Goal: Transaction & Acquisition: Download file/media

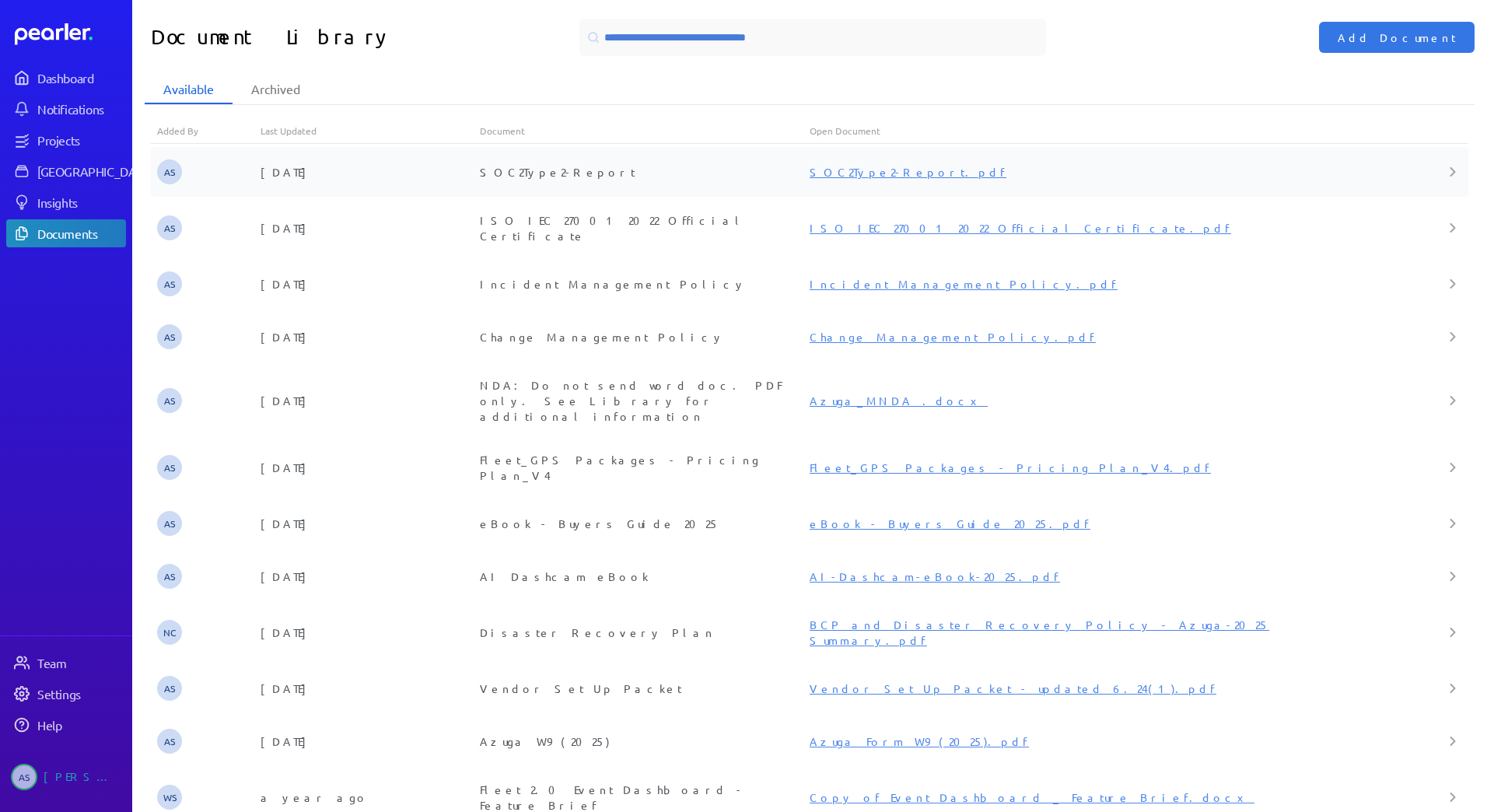
click at [847, 178] on div "SOC2Type2-Report.pdf" at bounding box center [1084, 172] width 549 height 16
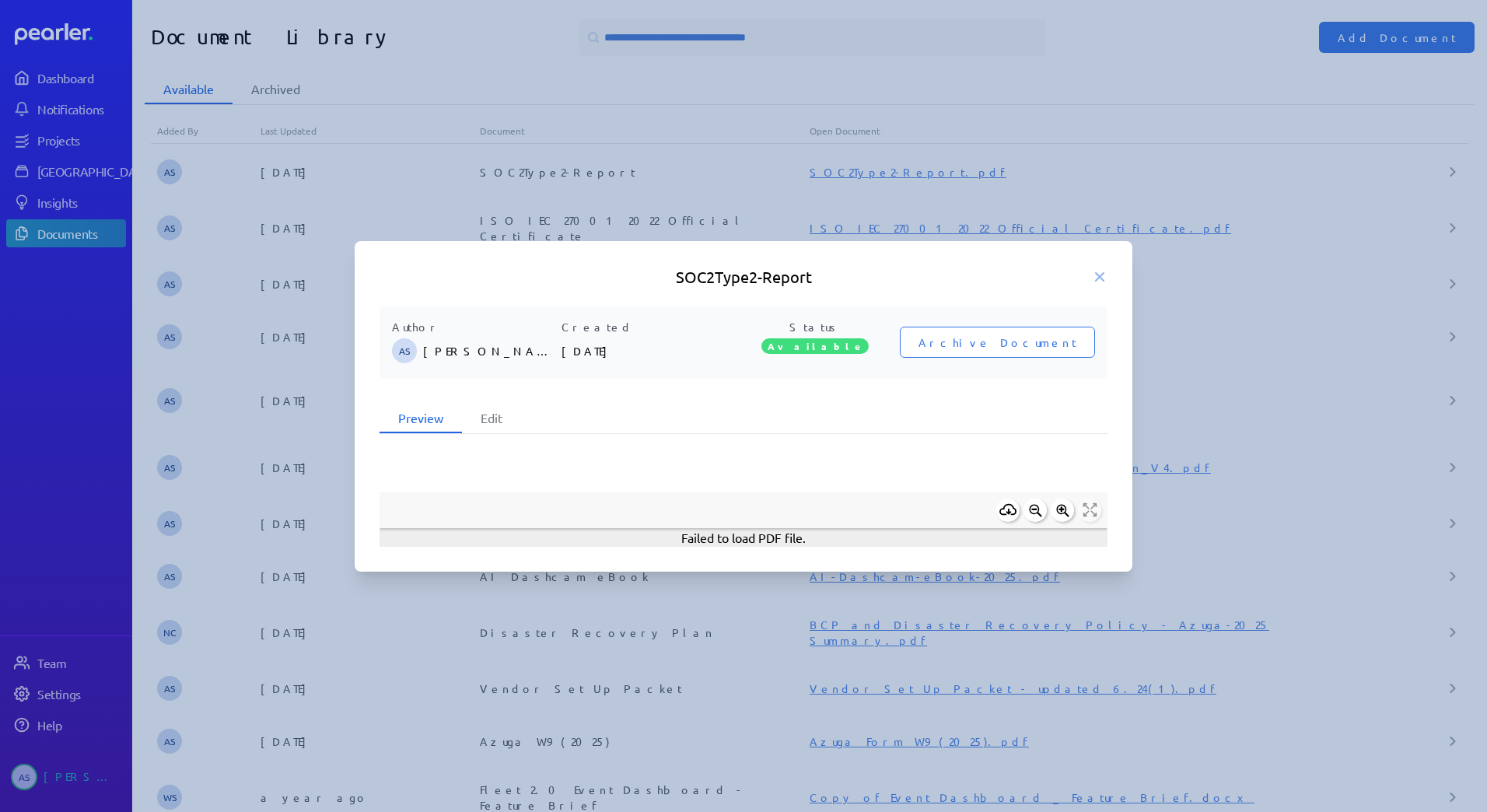
click at [1005, 505] on icon at bounding box center [1008, 509] width 18 height 18
click at [1100, 275] on icon at bounding box center [1099, 277] width 8 height 8
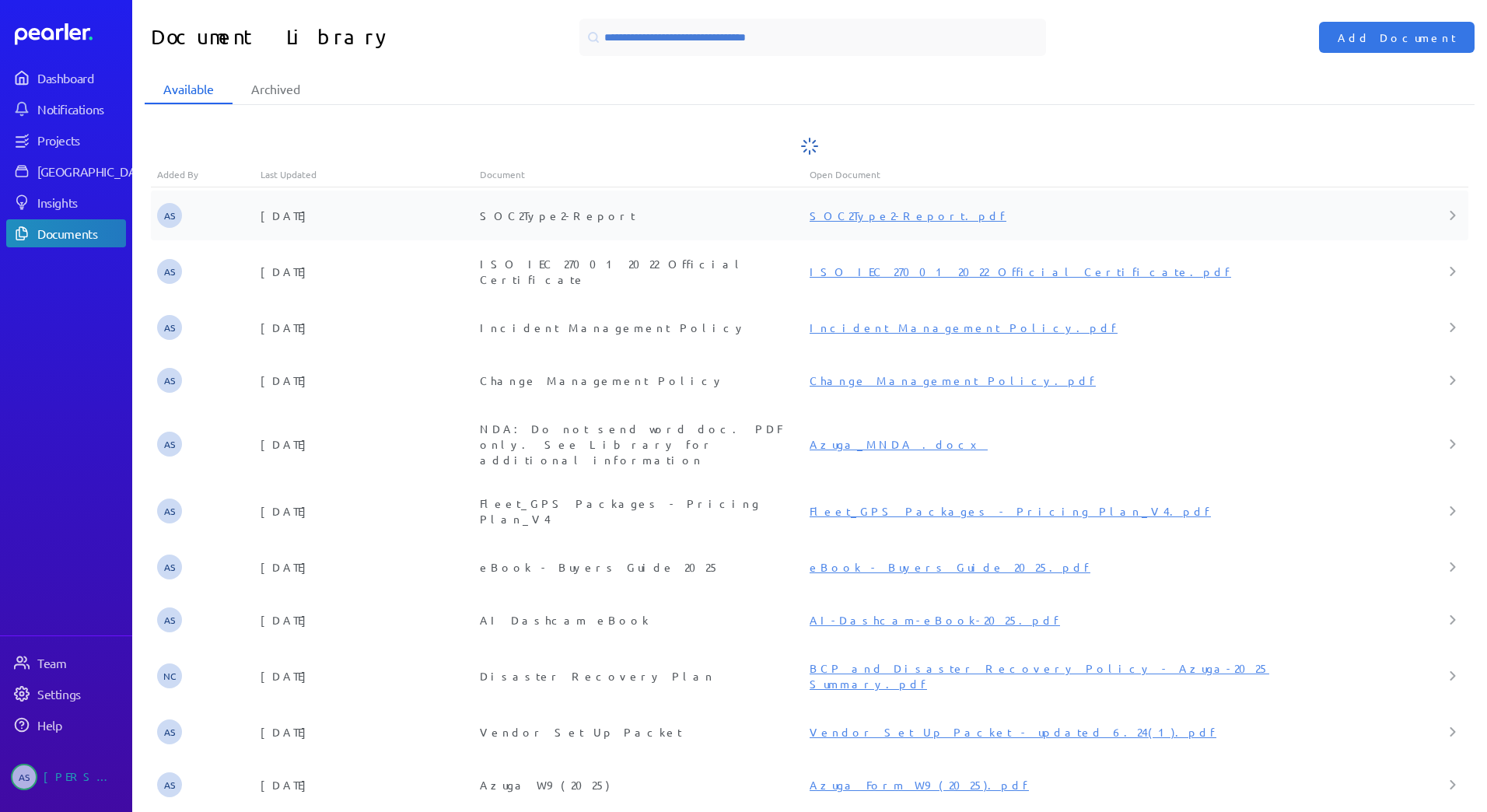
click at [858, 216] on link "SOC2Type2-Report.pdf" at bounding box center [907, 215] width 197 height 14
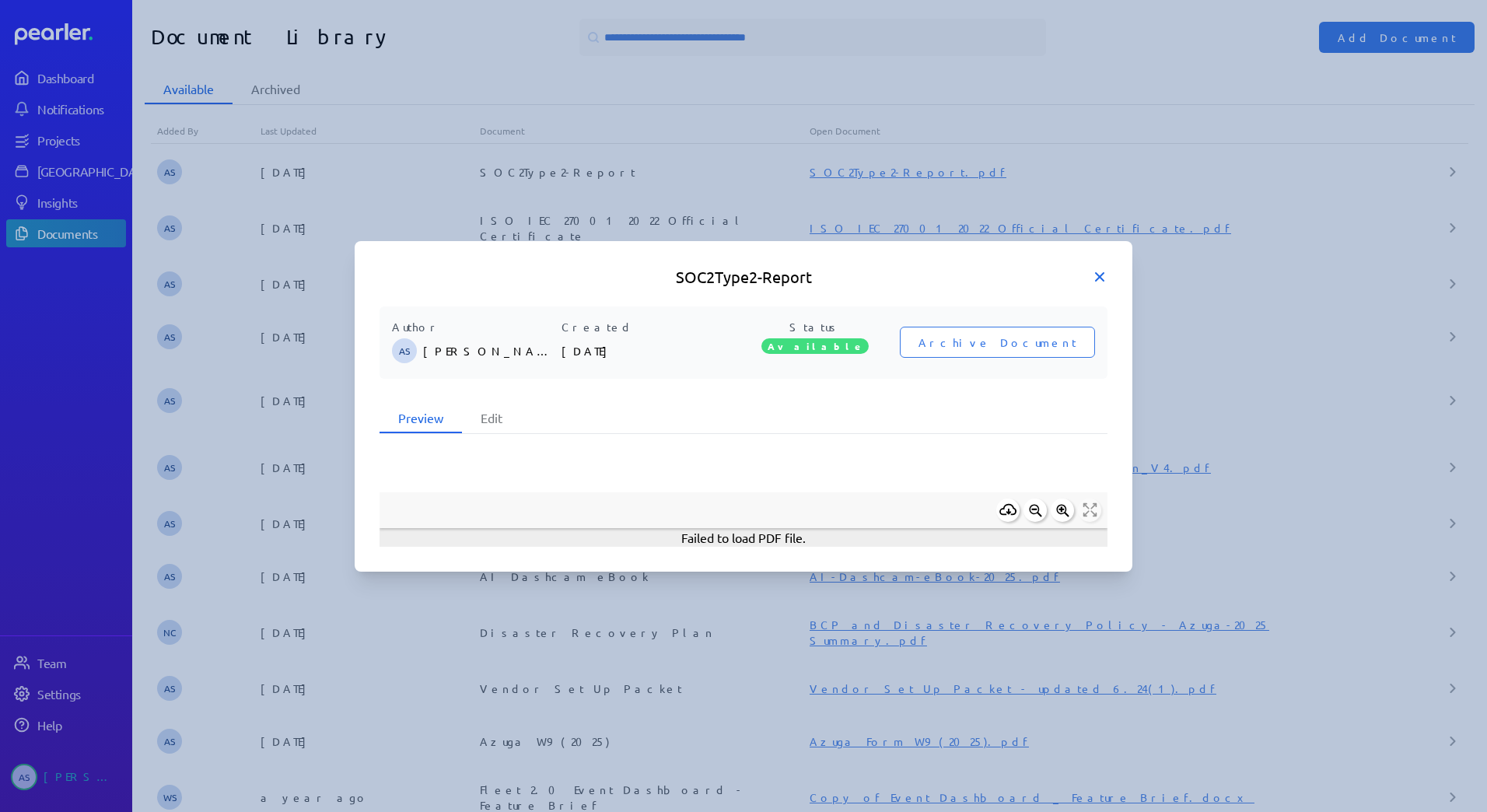
click at [1098, 276] on icon at bounding box center [1099, 277] width 16 height 16
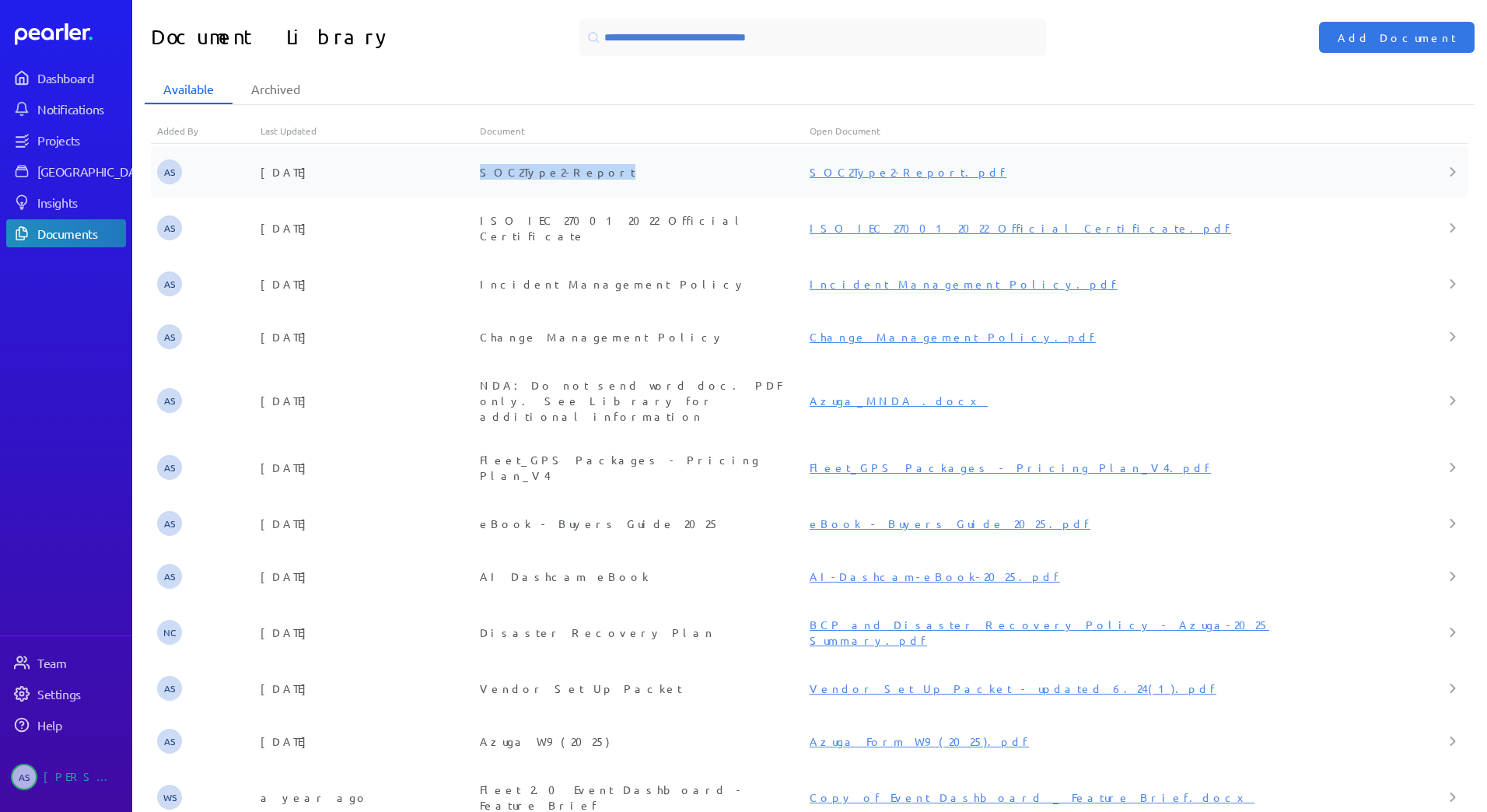
drag, startPoint x: 583, startPoint y: 174, endPoint x: 477, endPoint y: 172, distance: 106.0
click at [480, 172] on div "SOC2Type2-Report" at bounding box center [645, 172] width 330 height 16
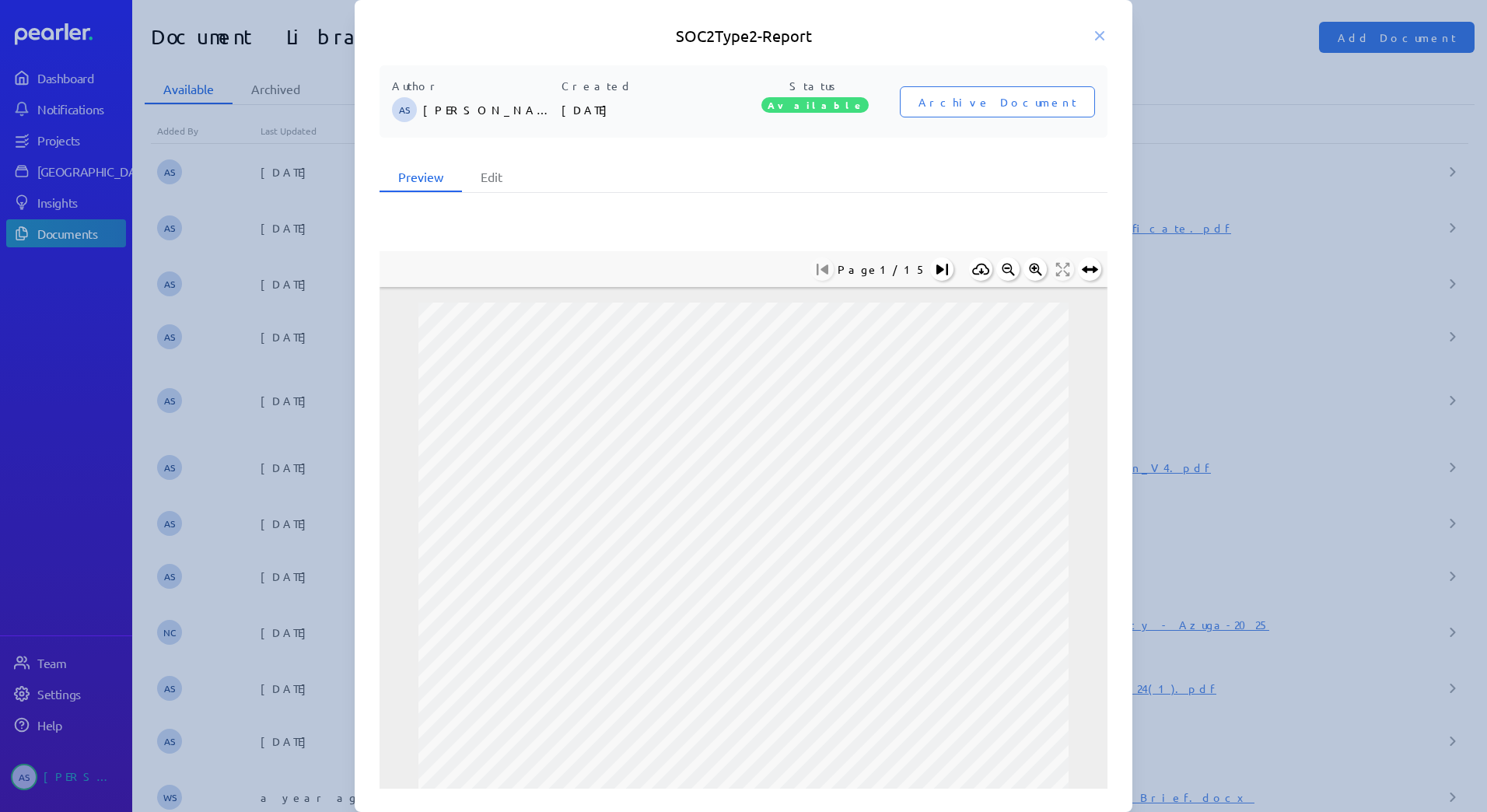
click at [802, 274] on div "Page 1 / 15" at bounding box center [743, 268] width 728 height 36
drag, startPoint x: 813, startPoint y: 39, endPoint x: 824, endPoint y: 82, distance: 44.4
click at [769, 39] on h5 "SOC2Type2-Report" at bounding box center [743, 36] width 728 height 22
click at [1091, 36] on div "SOC2Type2-Report" at bounding box center [744, 36] width 777 height 22
click at [1097, 33] on icon at bounding box center [1099, 36] width 8 height 8
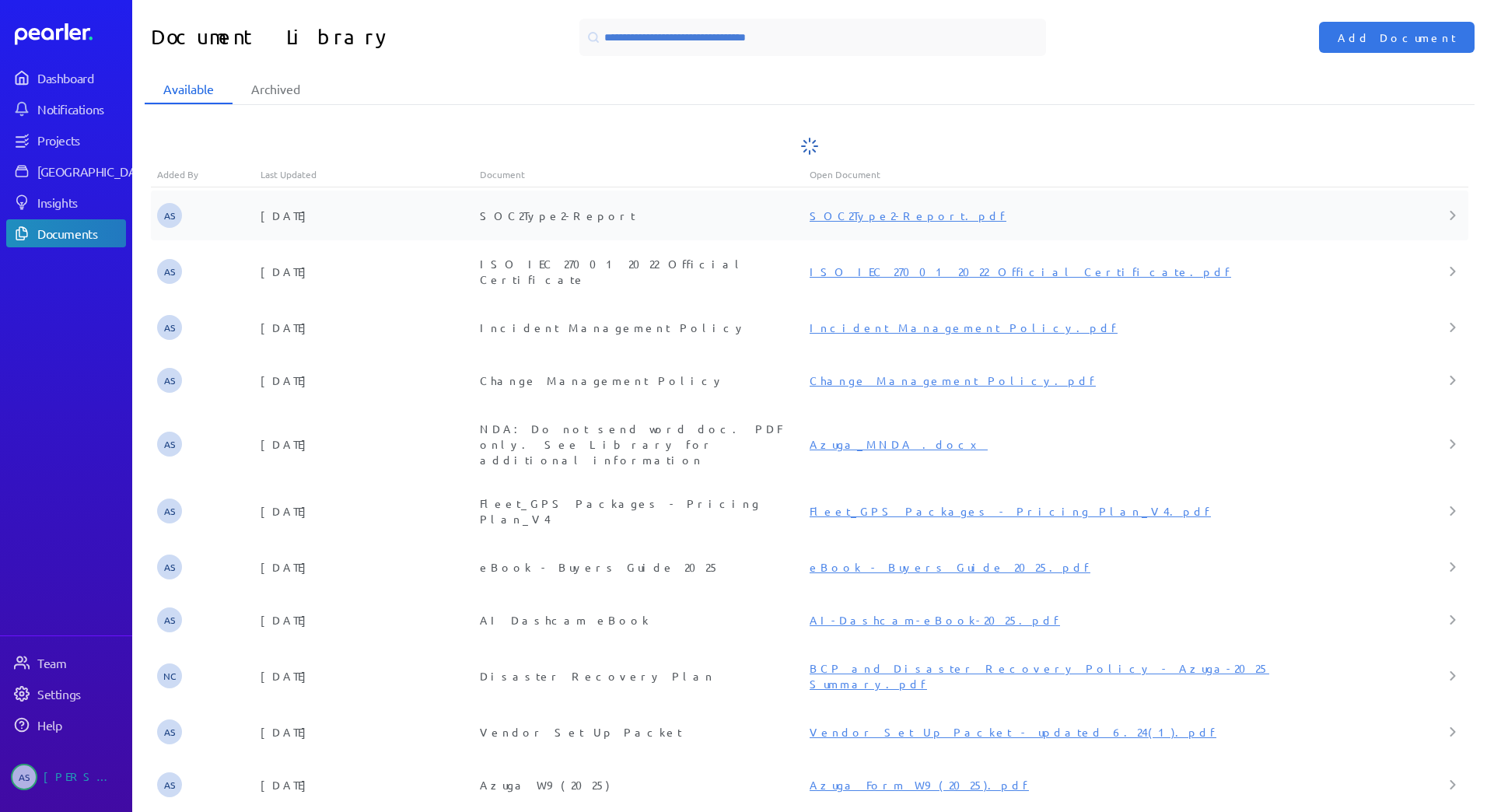
click at [872, 213] on link "SOC2Type2-Report.pdf" at bounding box center [907, 215] width 197 height 14
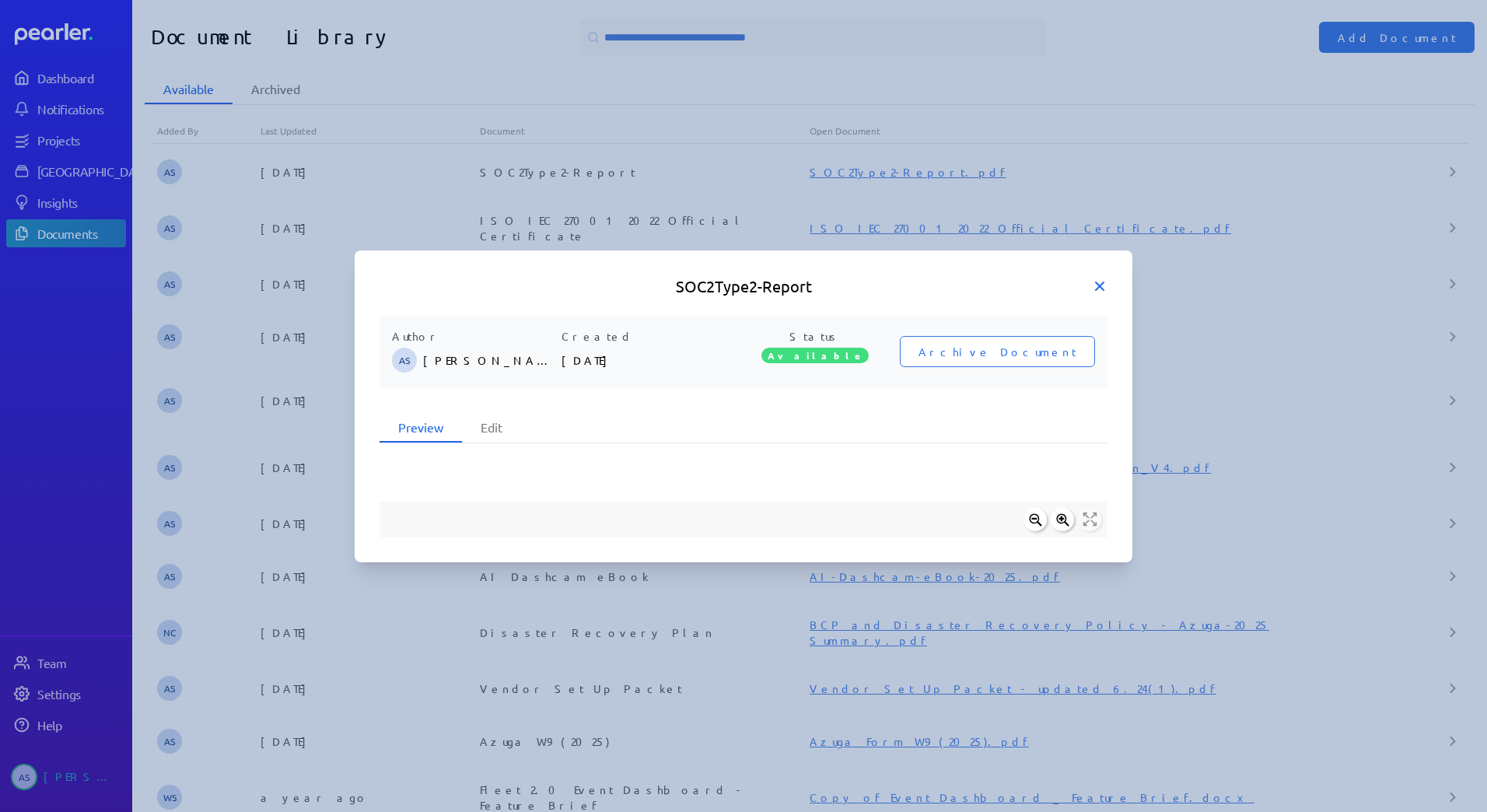
click at [1094, 280] on icon at bounding box center [1099, 286] width 16 height 16
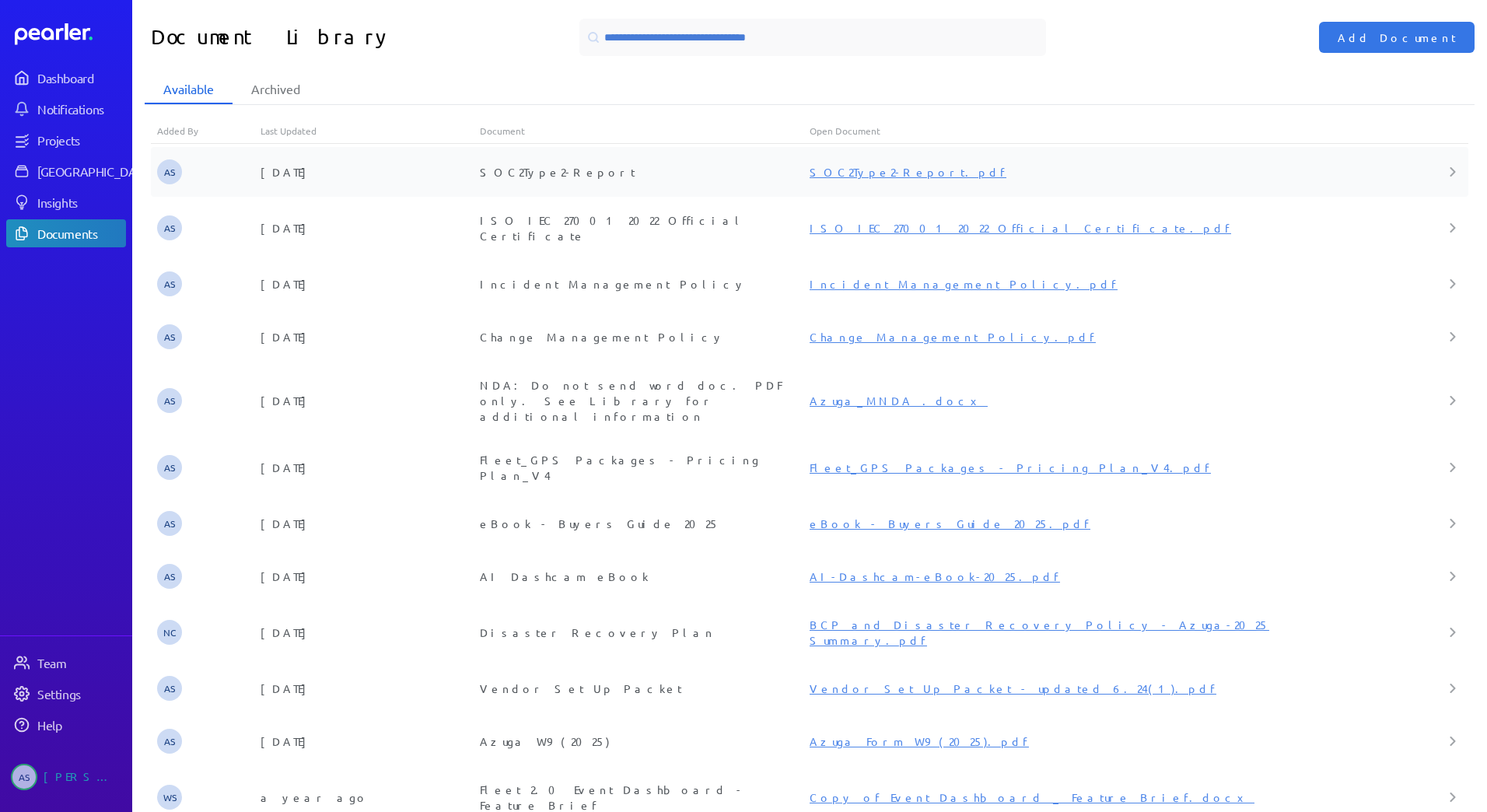
click at [597, 174] on div "SOC2Type2-Report" at bounding box center [645, 172] width 330 height 16
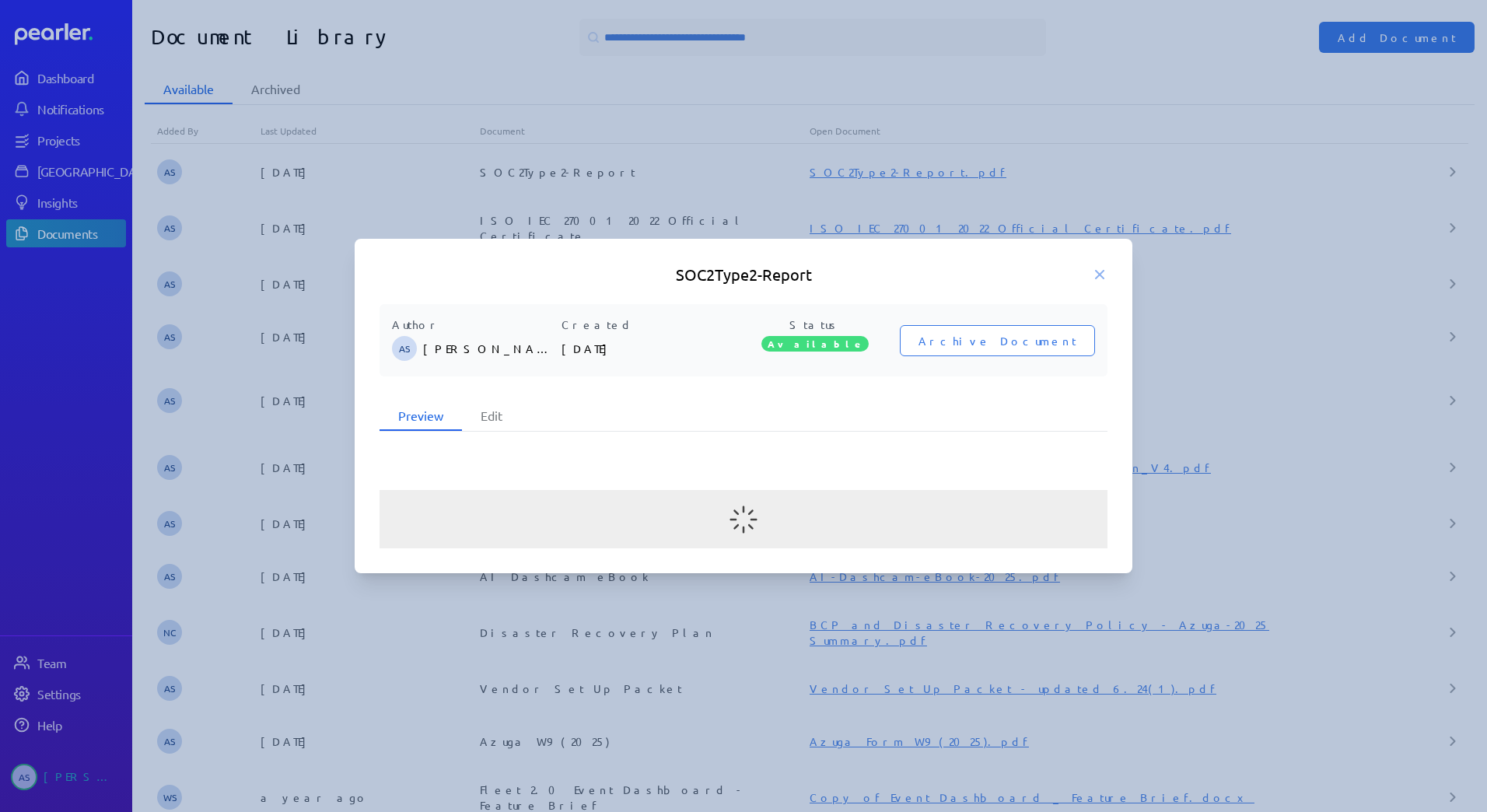
drag, startPoint x: 816, startPoint y: 280, endPoint x: 784, endPoint y: 279, distance: 32.0
click at [782, 280] on h5 "SOC2Type2-Report" at bounding box center [743, 274] width 728 height 22
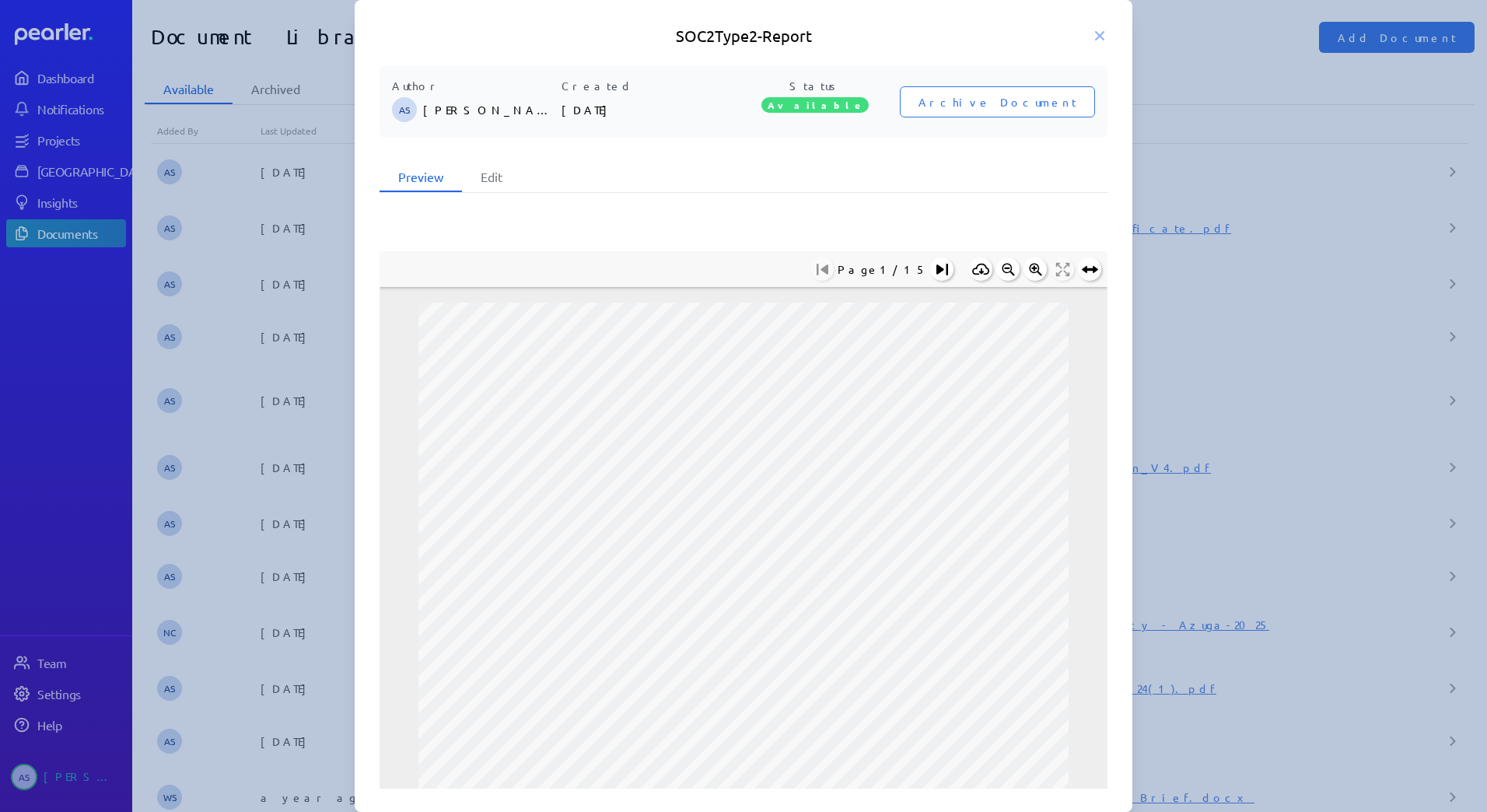
drag, startPoint x: 813, startPoint y: 40, endPoint x: 722, endPoint y: 34, distance: 91.2
click at [722, 34] on h5 "SOC2Type2-Report" at bounding box center [743, 36] width 728 height 22
click at [1099, 40] on icon at bounding box center [1099, 36] width 16 height 16
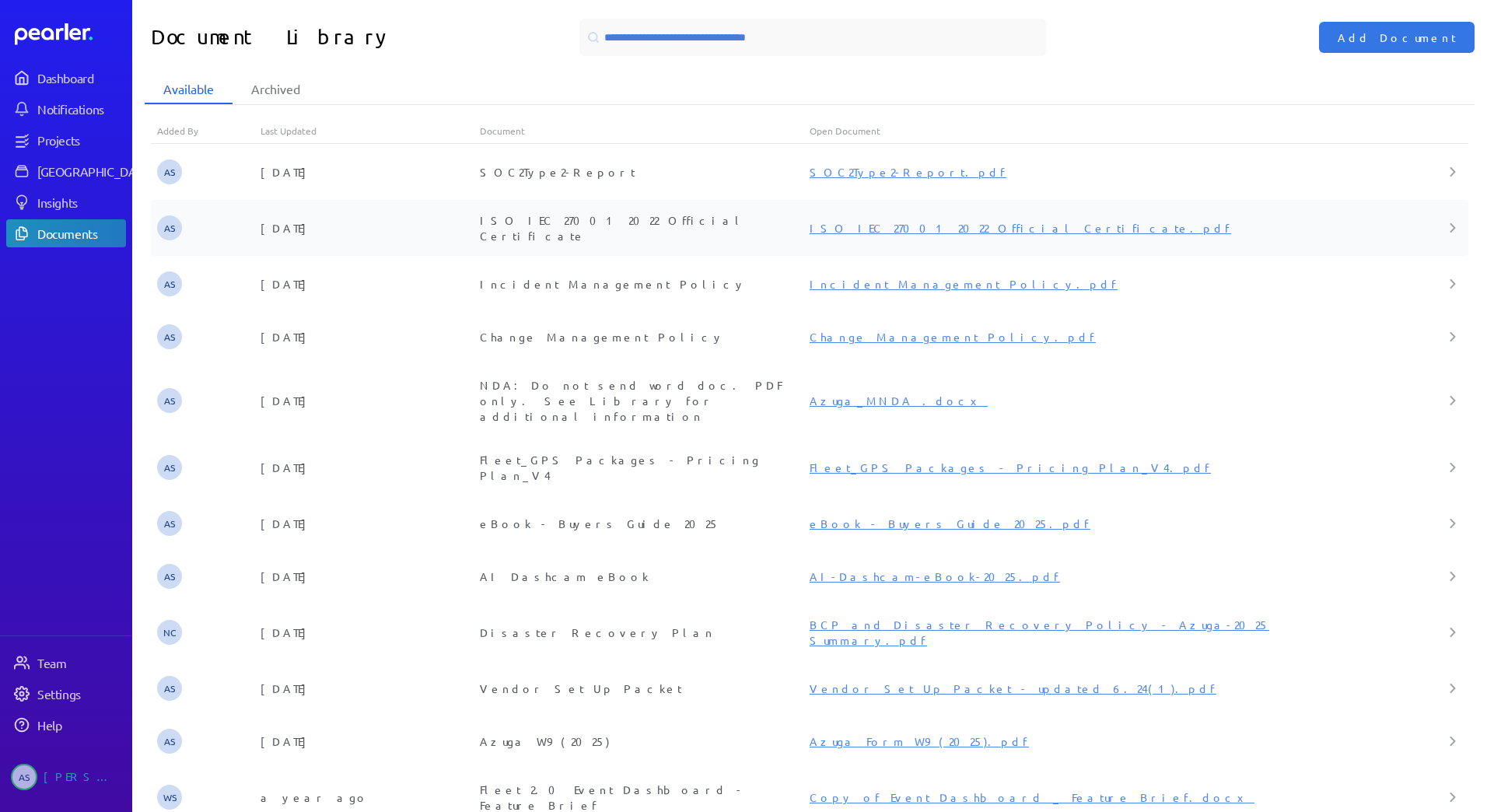
click at [868, 222] on link "ISO IEC 27001 2022 Official Certificate.pdf" at bounding box center [1020, 228] width 422 height 14
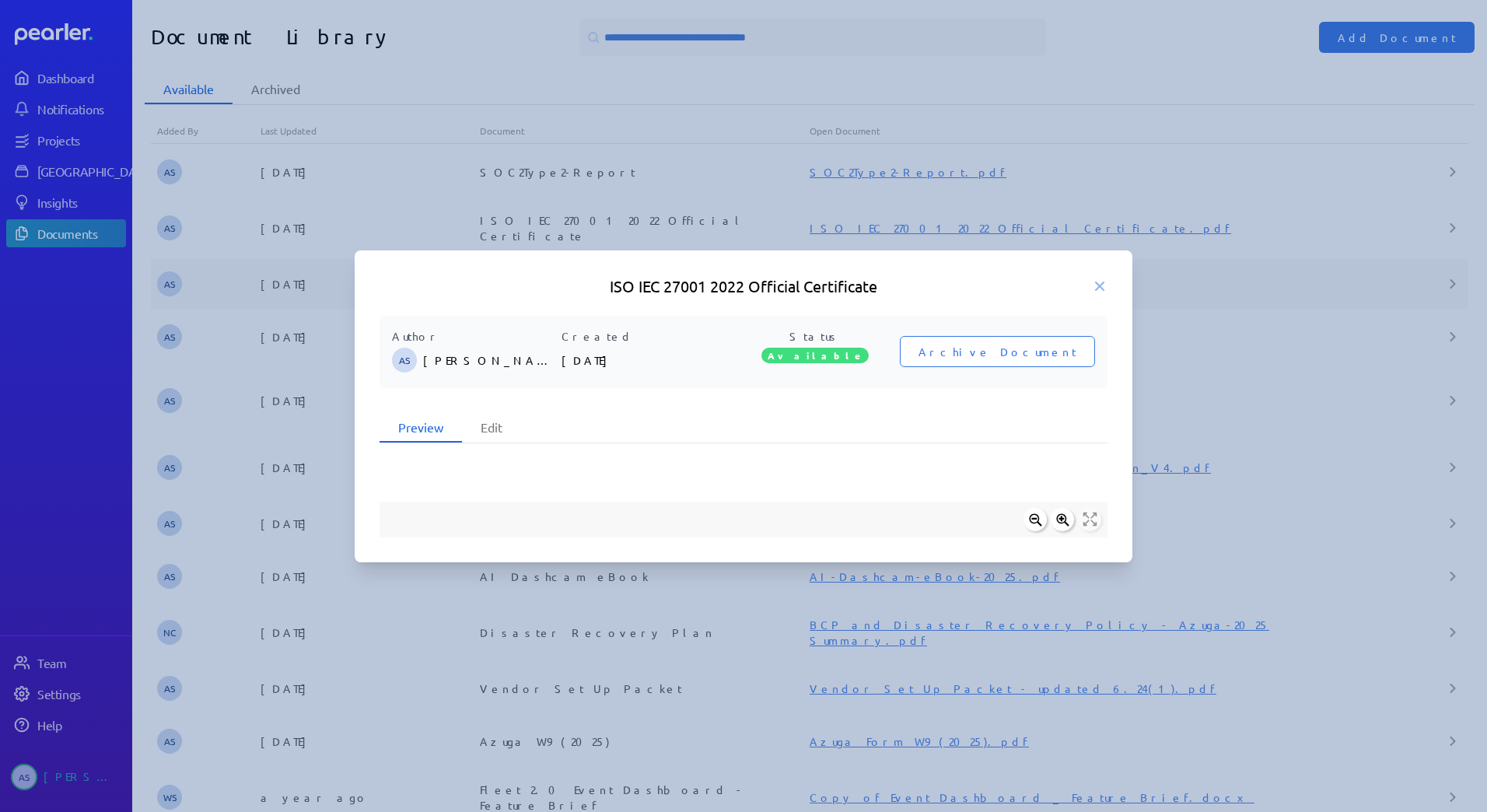
drag, startPoint x: 1255, startPoint y: 360, endPoint x: 1251, endPoint y: 333, distance: 27.3
click at [1268, 367] on div at bounding box center [744, 406] width 1487 height 812
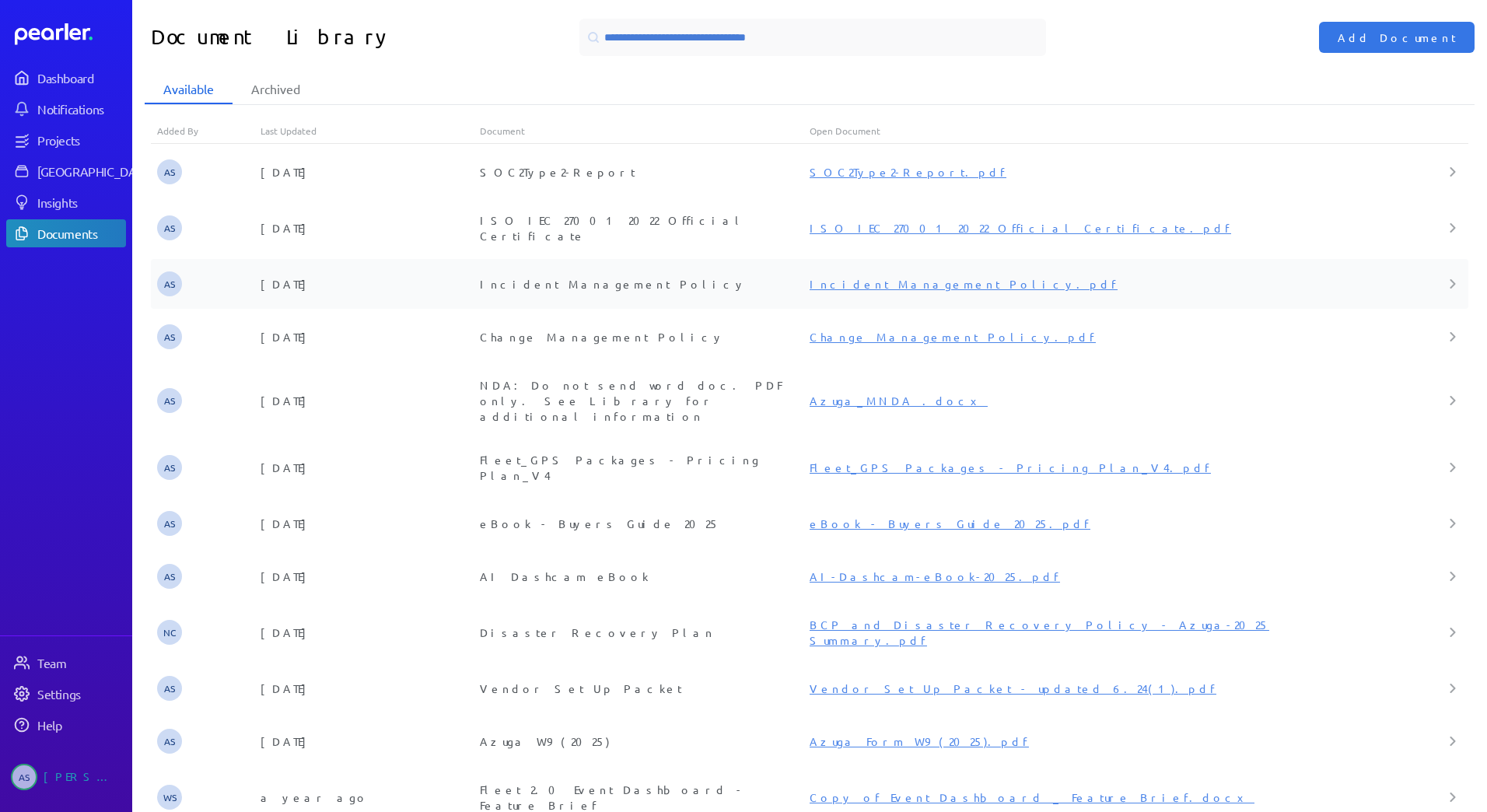
click at [901, 278] on link "Incident Management Policy.pdf" at bounding box center [963, 284] width 308 height 14
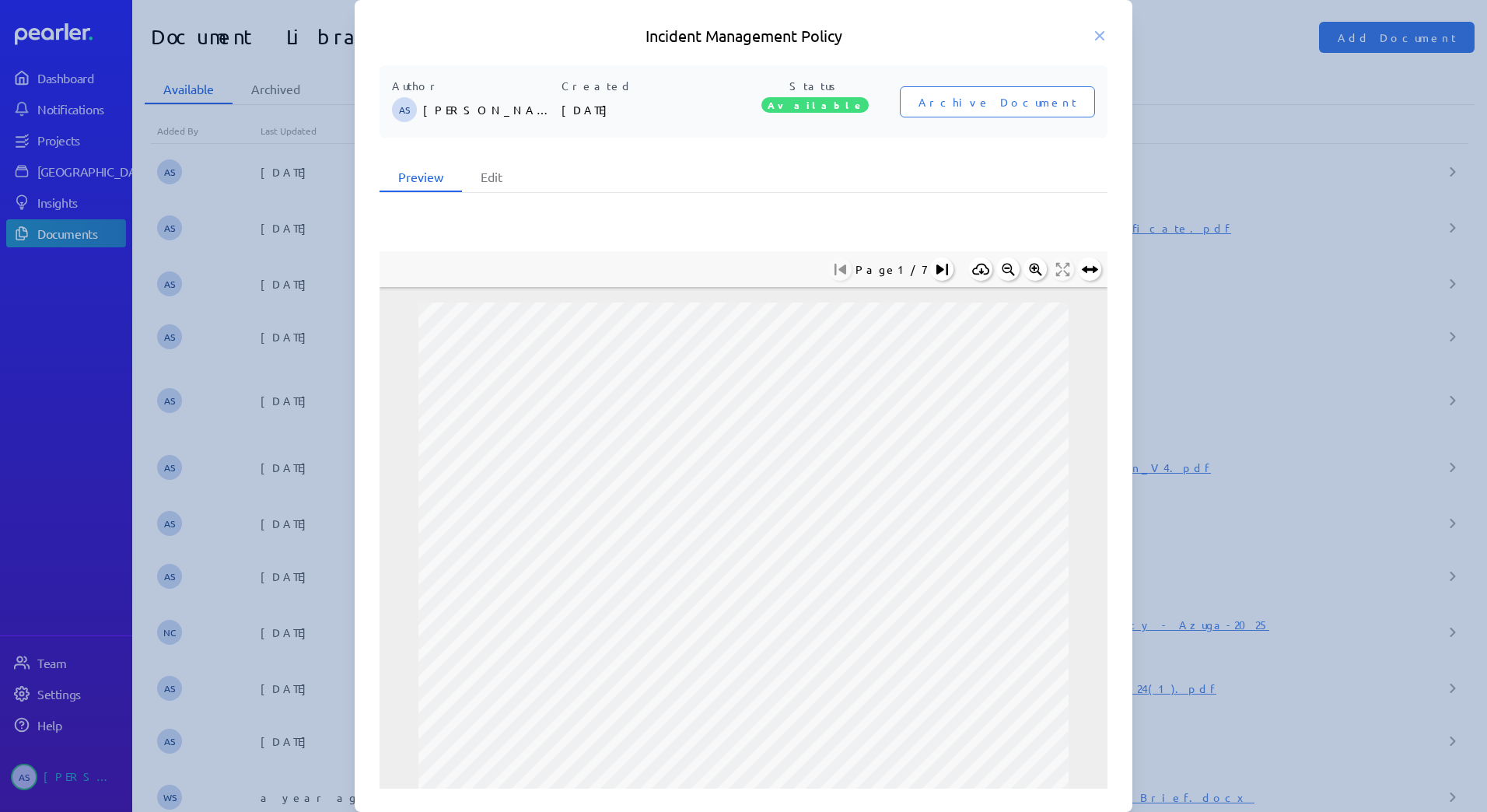
scroll to position [446, 0]
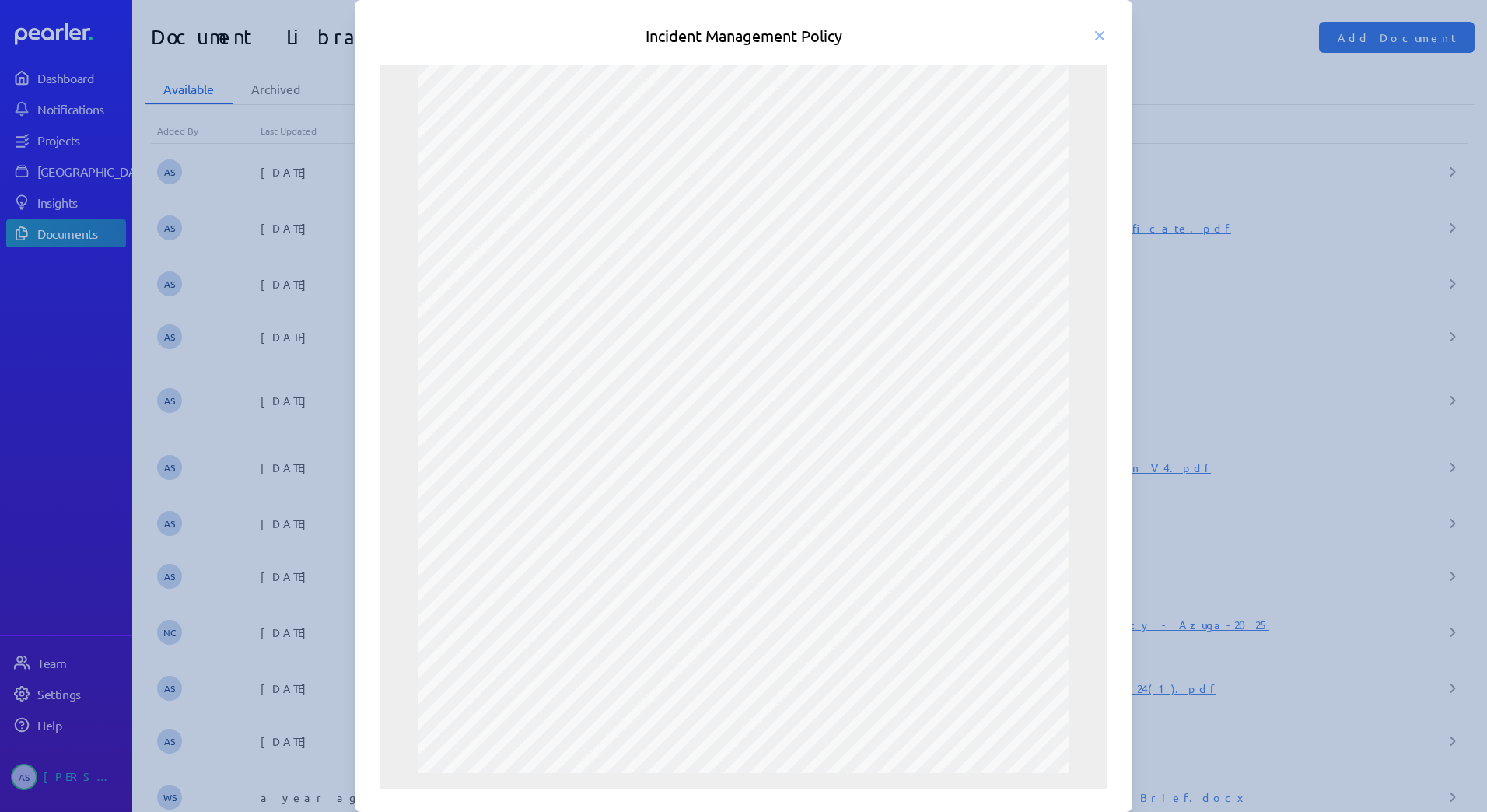
click at [1278, 486] on div at bounding box center [744, 406] width 1487 height 812
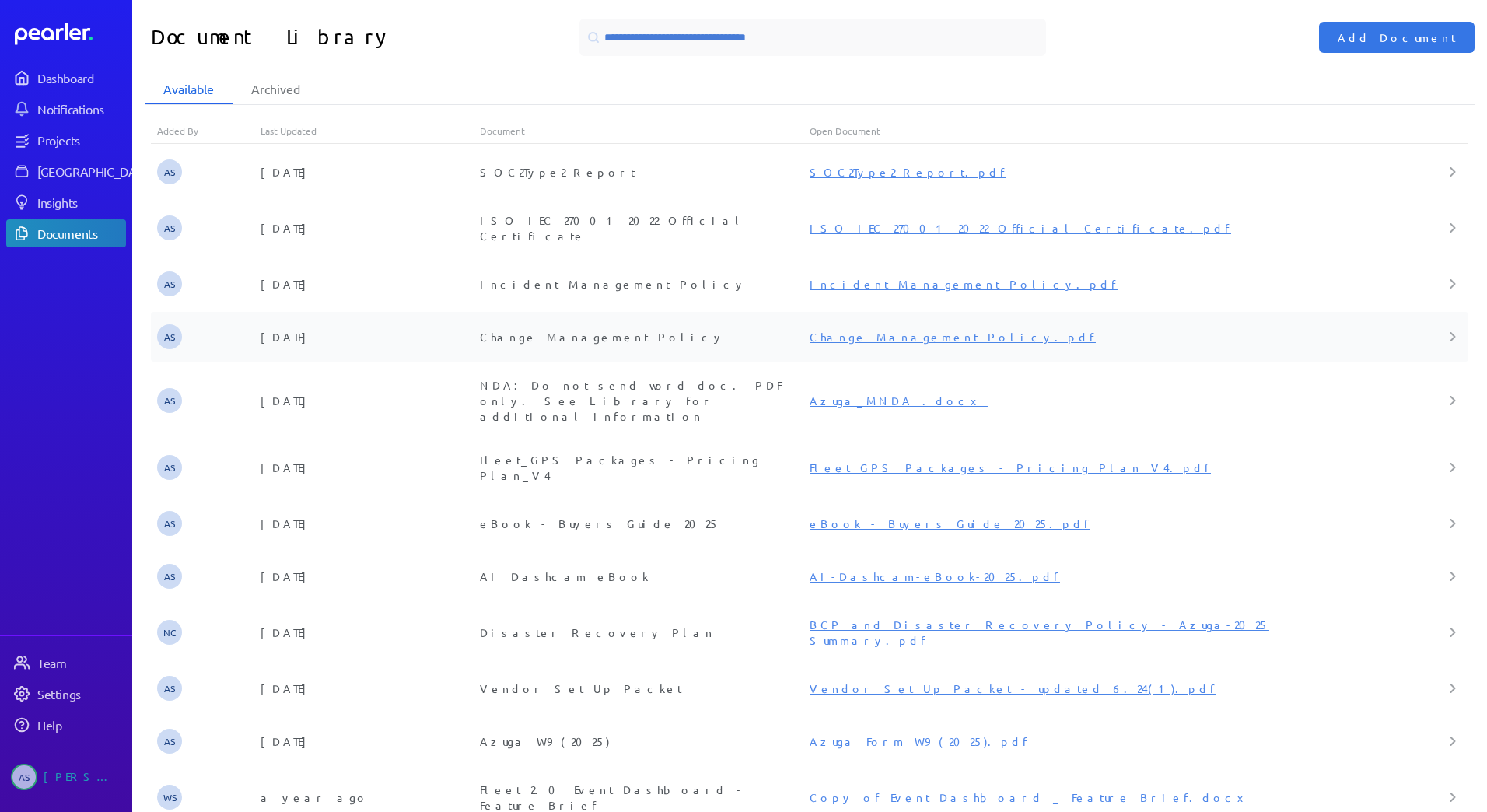
click at [889, 330] on link "Change Management Policy.pdf" at bounding box center [953, 337] width 286 height 14
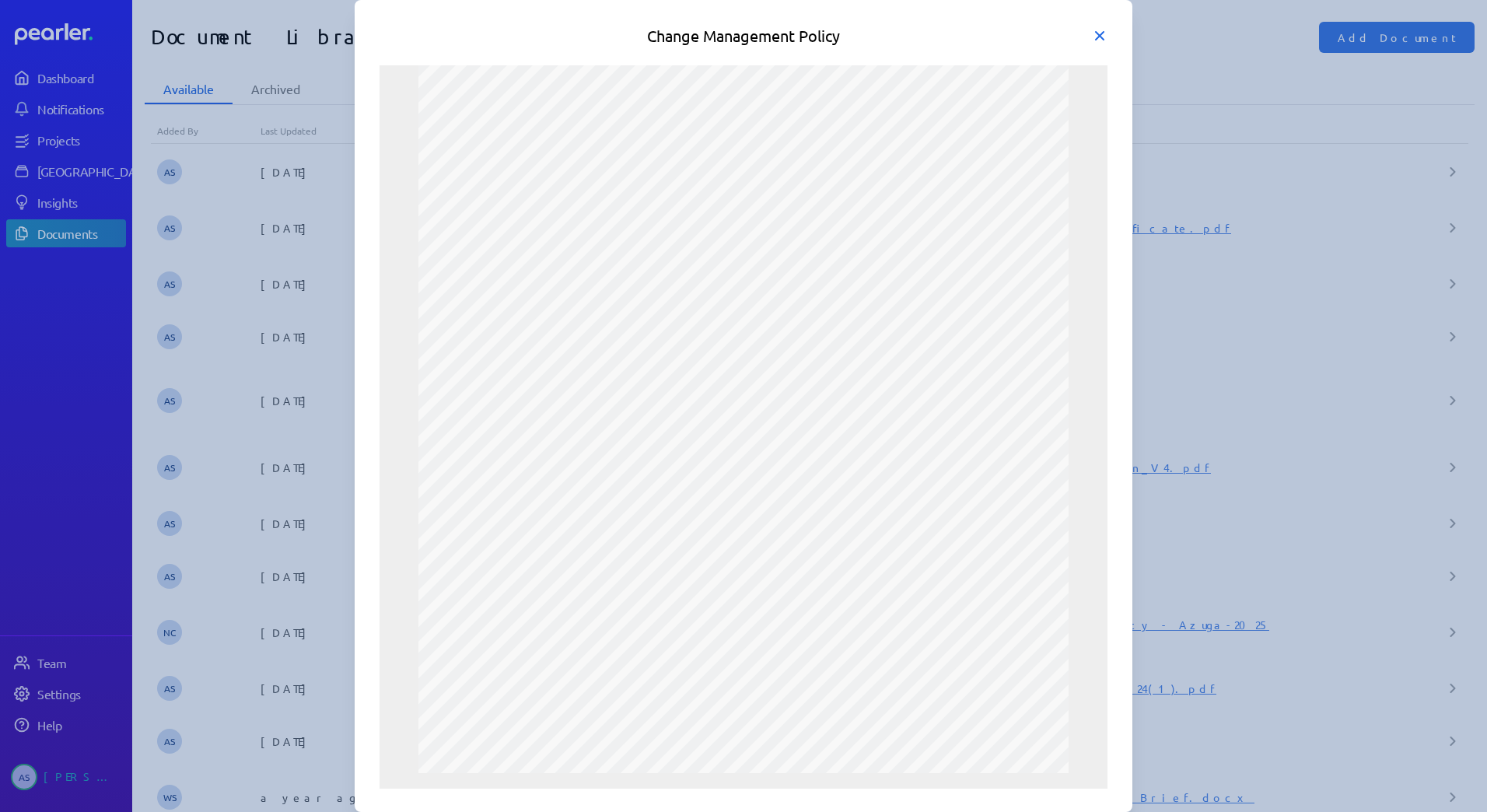
click at [1095, 31] on icon at bounding box center [1099, 36] width 16 height 16
